Goal: Task Accomplishment & Management: Use online tool/utility

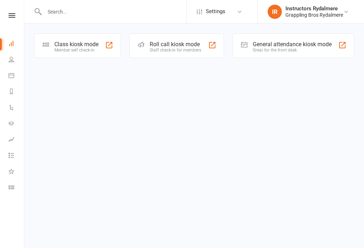
click at [11, 60] on link "People" at bounding box center [17, 60] width 16 height 16
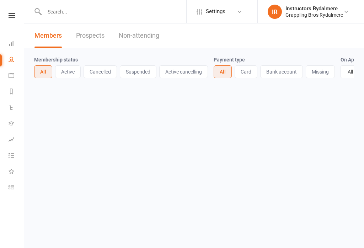
select select "100"
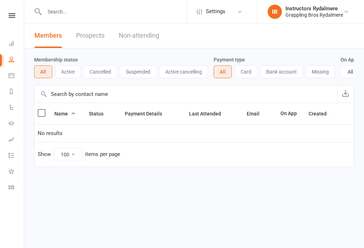
click at [9, 42] on icon at bounding box center [12, 43] width 6 height 6
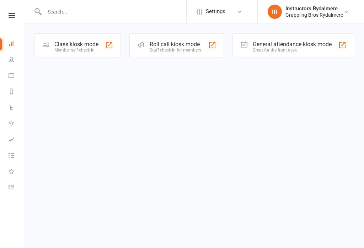
click at [110, 44] on div at bounding box center [109, 45] width 9 height 9
click at [109, 48] on div at bounding box center [109, 45] width 9 height 9
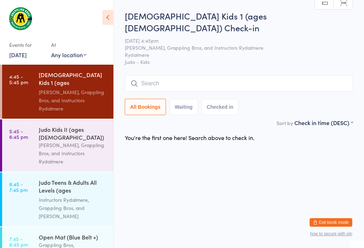
click at [162, 75] on input "search" at bounding box center [239, 83] width 228 height 16
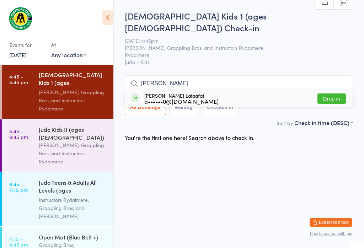
type input "[PERSON_NAME]"
click at [331, 93] on button "Drop in" at bounding box center [331, 98] width 28 height 10
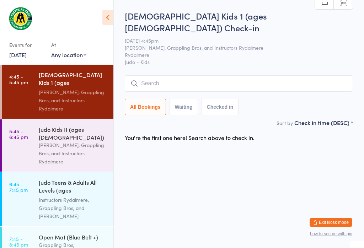
scroll to position [0, 0]
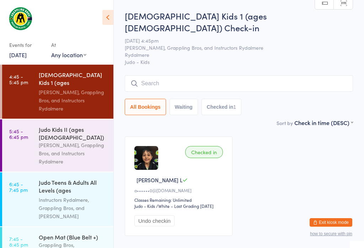
click at [310, 75] on input "search" at bounding box center [239, 83] width 228 height 16
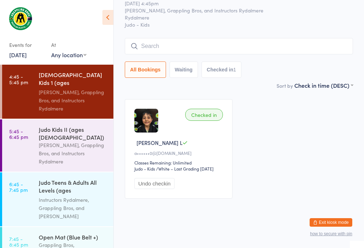
scroll to position [64, 0]
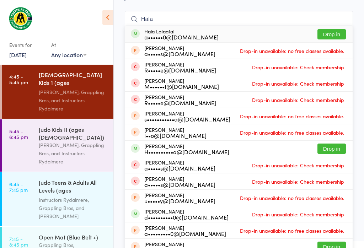
type input "Hala"
click at [337, 29] on button "Drop in" at bounding box center [331, 34] width 28 height 10
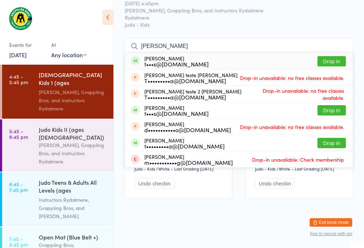
scroll to position [106, 0]
type input "[PERSON_NAME]"
click at [334, 138] on button "Drop in" at bounding box center [331, 143] width 28 height 10
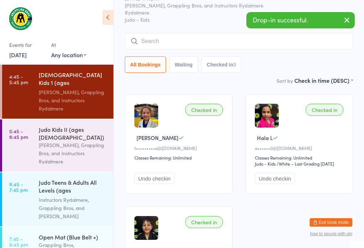
scroll to position [40, 0]
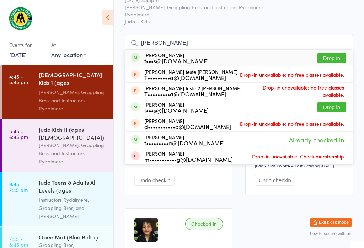
type input "[PERSON_NAME]"
click at [332, 53] on button "Drop in" at bounding box center [331, 58] width 28 height 10
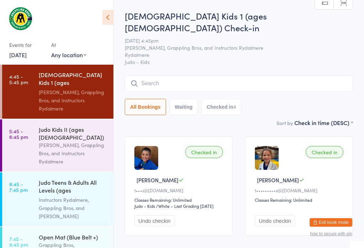
scroll to position [0, 0]
click at [35, 138] on link "5:45 - 6:45 pm Judo Kids II (ages [DEMOGRAPHIC_DATA]) [PERSON_NAME], Grappling …" at bounding box center [57, 145] width 111 height 52
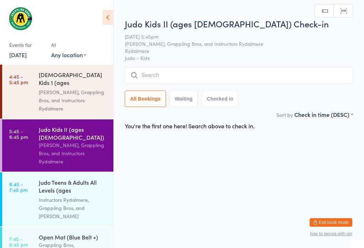
click at [306, 77] on input "search" at bounding box center [239, 75] width 228 height 16
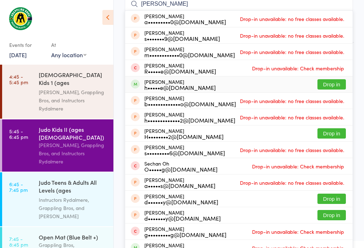
type input "[PERSON_NAME]"
click at [332, 85] on button "Drop in" at bounding box center [331, 84] width 28 height 10
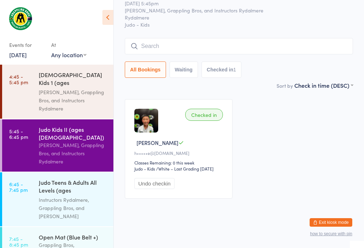
scroll to position [32, 0]
click at [287, 38] on input "search" at bounding box center [239, 46] width 228 height 16
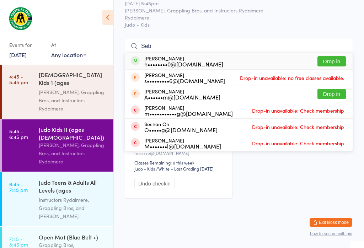
type input "Seb"
click at [338, 56] on button "Drop in" at bounding box center [331, 61] width 28 height 10
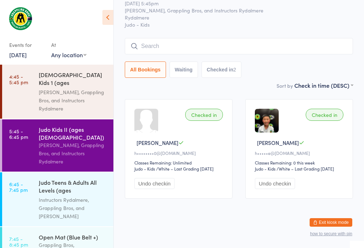
scroll to position [66, 0]
click at [60, 88] on div "[PERSON_NAME], Grappling Bros, and Instructors Rydalmere" at bounding box center [73, 100] width 69 height 24
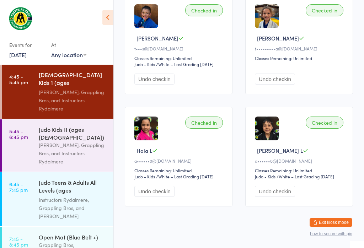
scroll to position [1, 0]
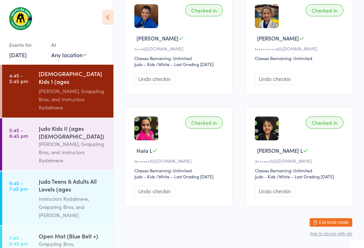
click at [88, 140] on div "[PERSON_NAME], Grappling Bros, and Instructors Rydalmere" at bounding box center [73, 152] width 69 height 24
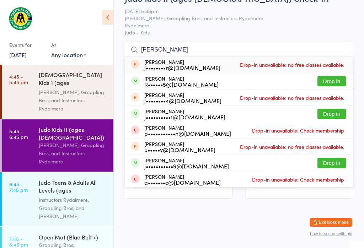
scroll to position [29, 0]
type input "[PERSON_NAME]"
click at [329, 78] on button "Drop in" at bounding box center [331, 81] width 28 height 10
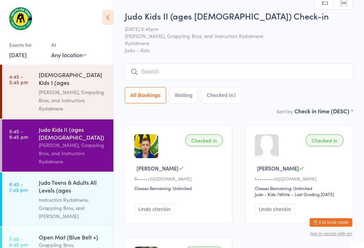
scroll to position [0, 0]
click at [156, 72] on input "search" at bounding box center [239, 72] width 228 height 16
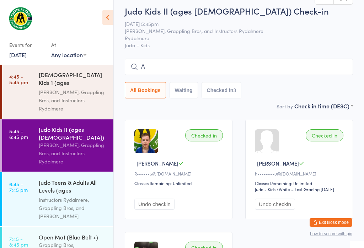
scroll to position [9, 0]
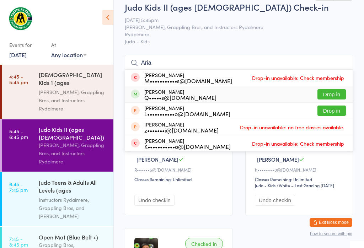
type input "Aria"
click at [203, 98] on div "[PERSON_NAME] Q•••••s@[DOMAIN_NAME] Drop in" at bounding box center [238, 94] width 227 height 16
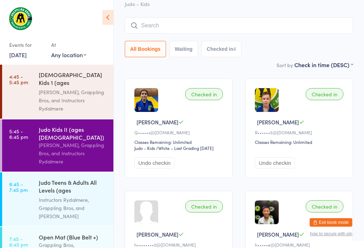
scroll to position [38, 0]
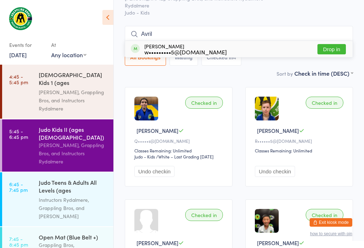
type input "Avril"
click at [332, 47] on button "Drop in" at bounding box center [331, 49] width 28 height 10
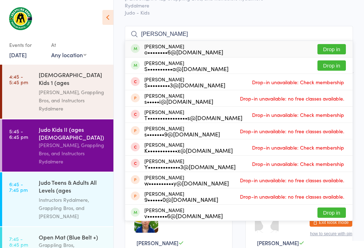
type input "[PERSON_NAME]"
click at [330, 53] on button "Drop in" at bounding box center [331, 49] width 28 height 10
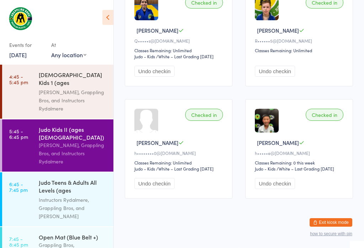
scroll to position [257, 0]
